Goal: Check status: Check status

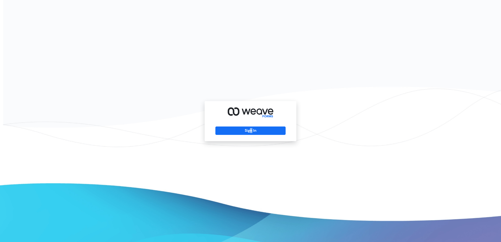
click at [251, 136] on div "Sign In" at bounding box center [251, 121] width 92 height 40
drag, startPoint x: 251, startPoint y: 136, endPoint x: 250, endPoint y: 130, distance: 6.1
click at [251, 130] on button "Sign In" at bounding box center [250, 131] width 70 height 8
